Goal: Task Accomplishment & Management: Manage account settings

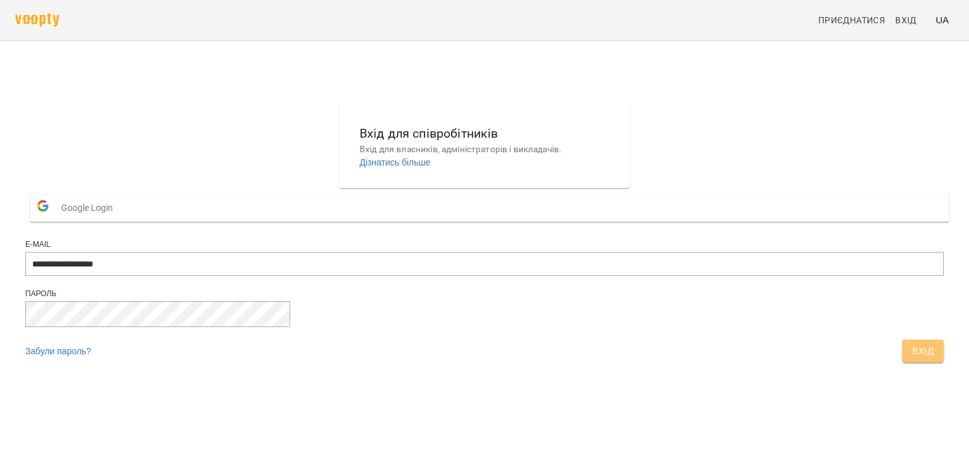
click at [912, 358] on span "Вхід" at bounding box center [922, 350] width 21 height 15
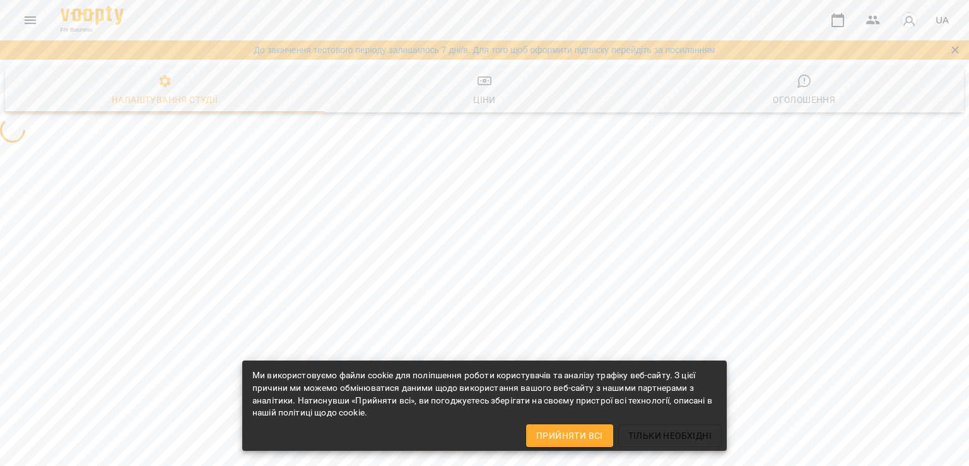
select select "**"
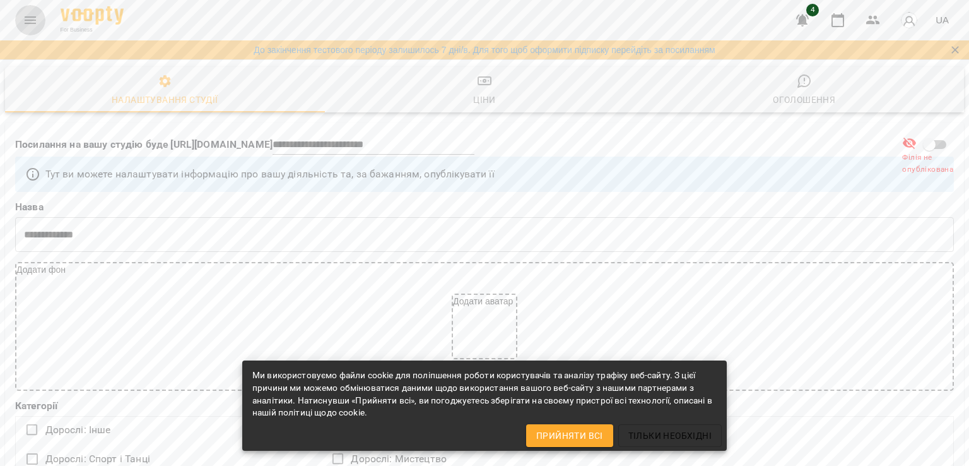
click at [33, 20] on icon "Menu" at bounding box center [30, 20] width 11 height 8
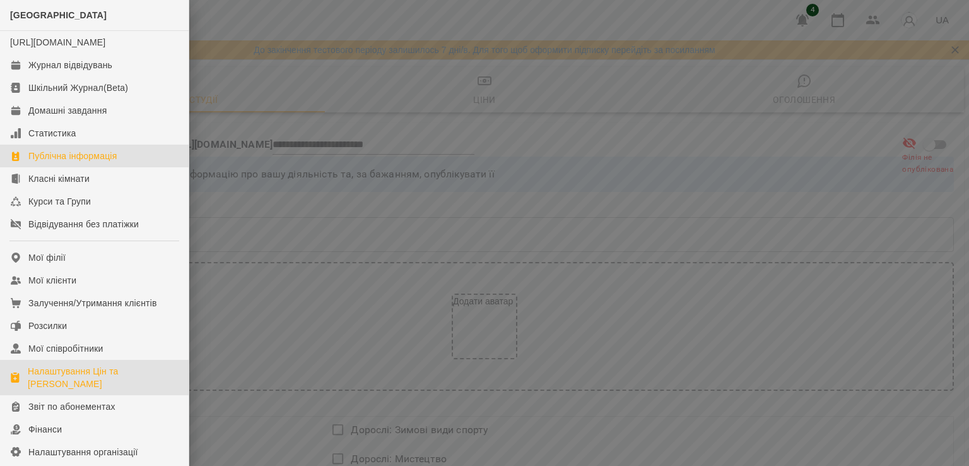
click at [50, 390] on div "Налаштування Цін та [PERSON_NAME]" at bounding box center [103, 377] width 151 height 25
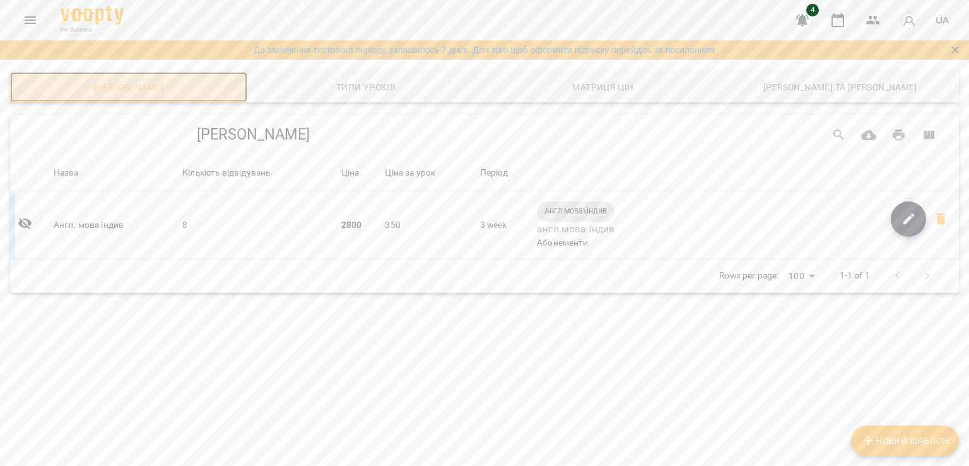
click at [119, 88] on span "[PERSON_NAME]" at bounding box center [129, 86] width 222 height 15
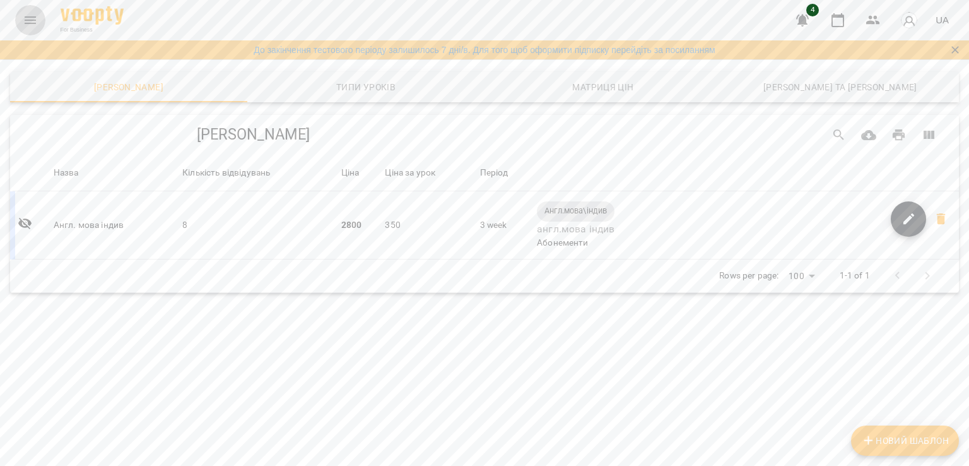
click at [28, 33] on button "Menu" at bounding box center [30, 20] width 30 height 30
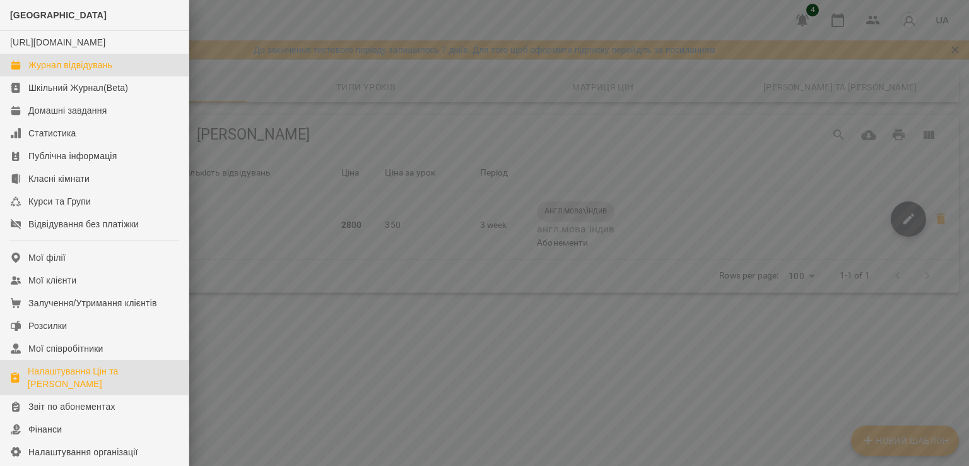
click at [91, 71] on div "Журнал відвідувань" at bounding box center [70, 65] width 84 height 13
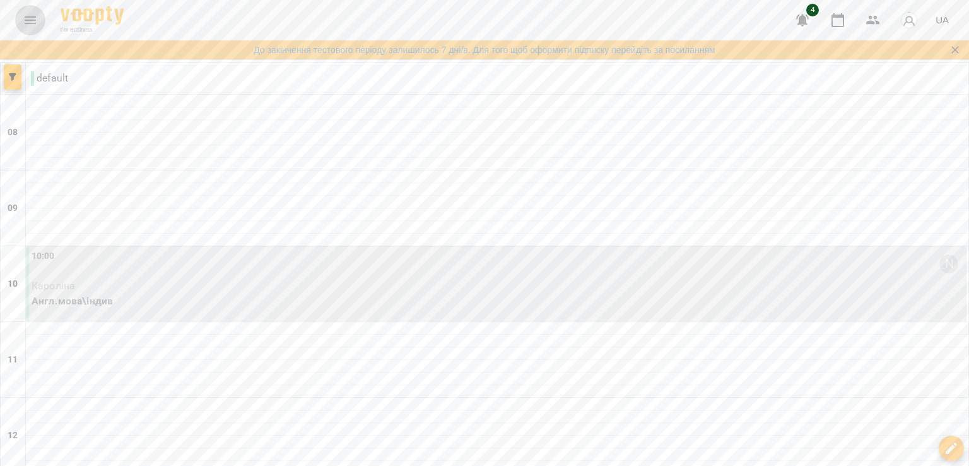
click at [32, 17] on icon "Menu" at bounding box center [30, 20] width 11 height 8
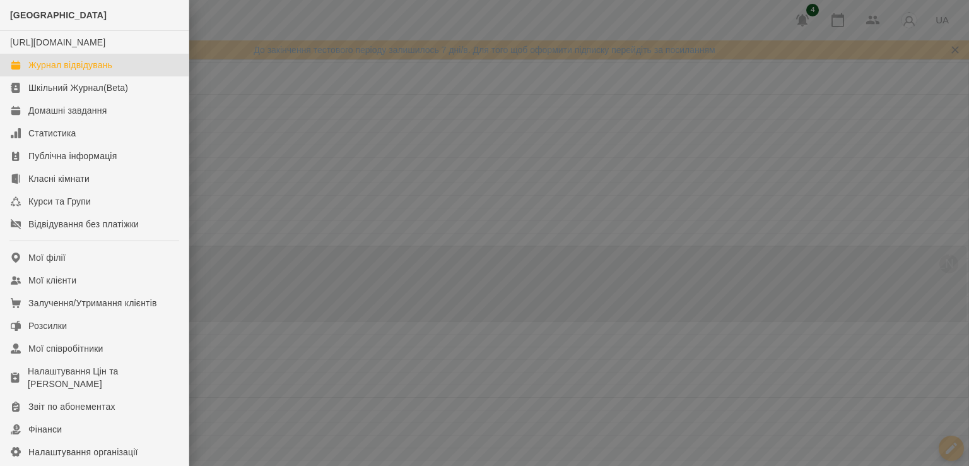
click at [404, 139] on div at bounding box center [484, 233] width 969 height 466
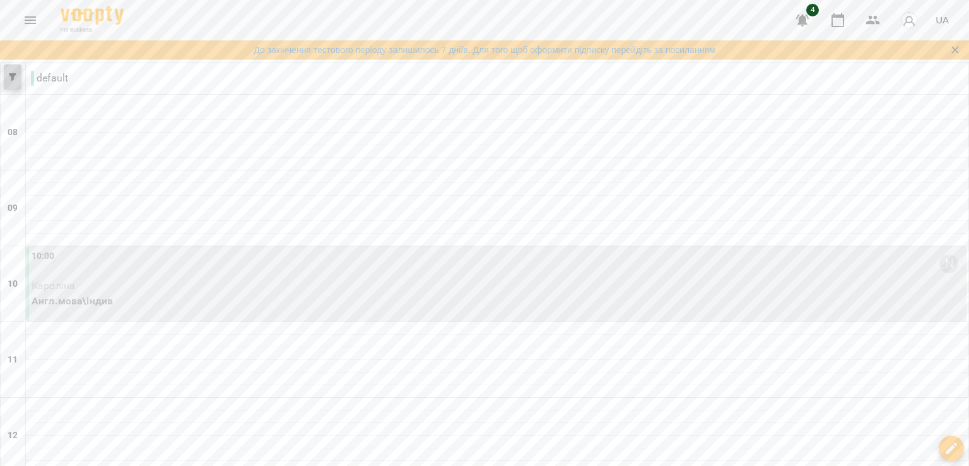
click at [12, 76] on icon "button" at bounding box center [13, 77] width 8 height 8
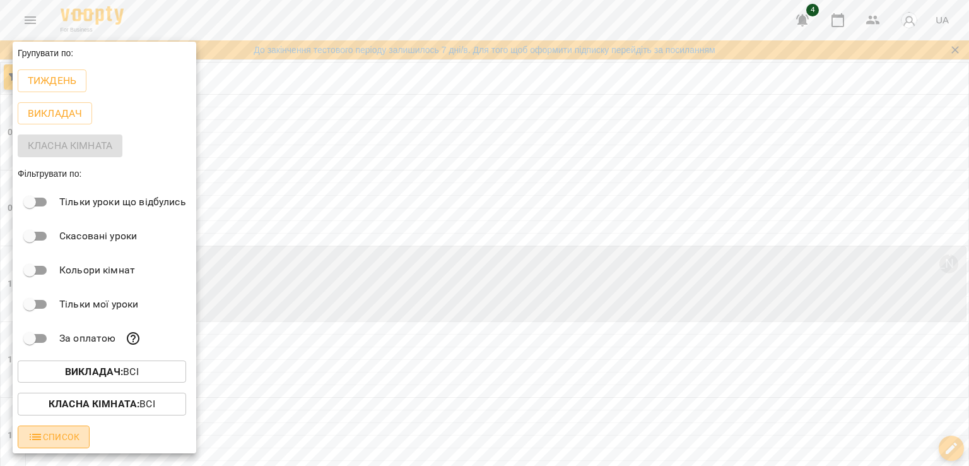
click at [69, 443] on span "Список" at bounding box center [54, 436] width 52 height 15
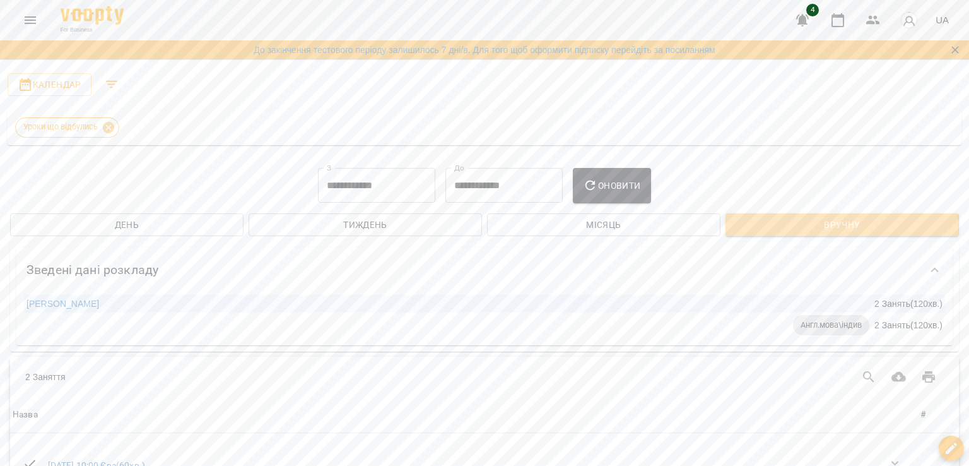
click at [826, 230] on span "Вручну" at bounding box center [842, 224] width 213 height 15
click at [35, 15] on icon "Menu" at bounding box center [30, 20] width 15 height 15
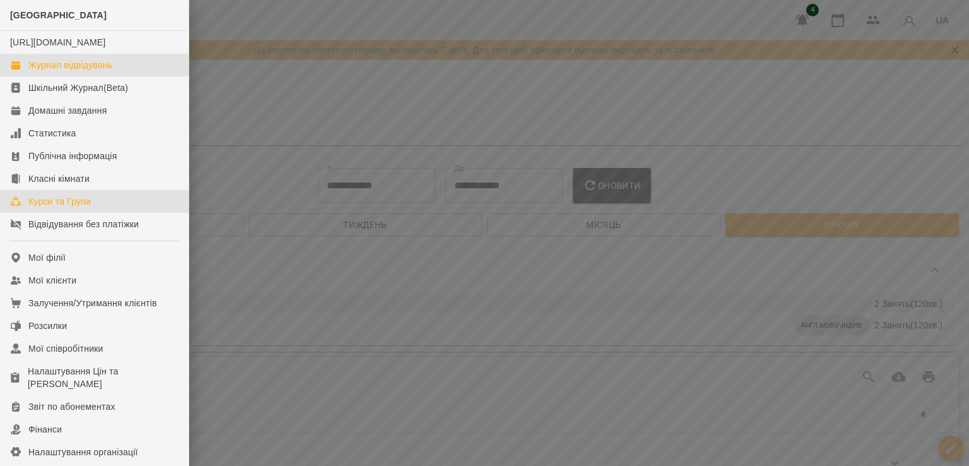
click at [66, 208] on div "Курси та Групи" at bounding box center [59, 201] width 62 height 13
